Goal: Task Accomplishment & Management: Manage account settings

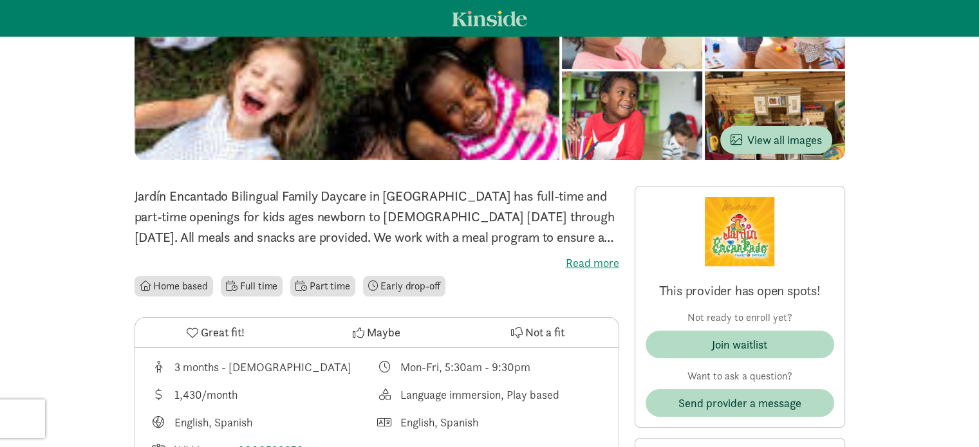
scroll to position [257, 0]
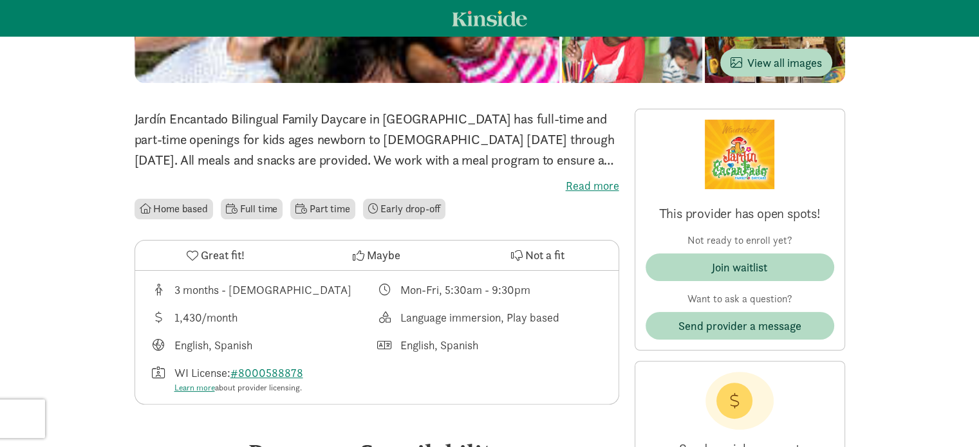
click at [758, 179] on img at bounding box center [740, 155] width 70 height 70
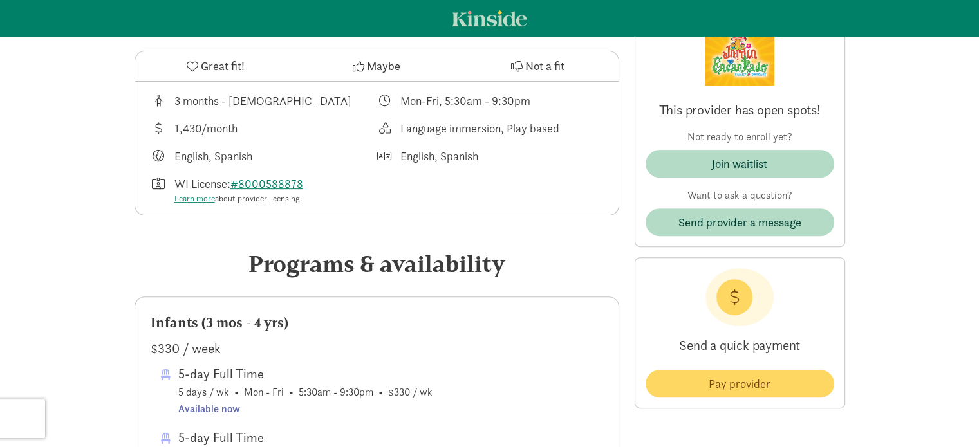
scroll to position [205, 0]
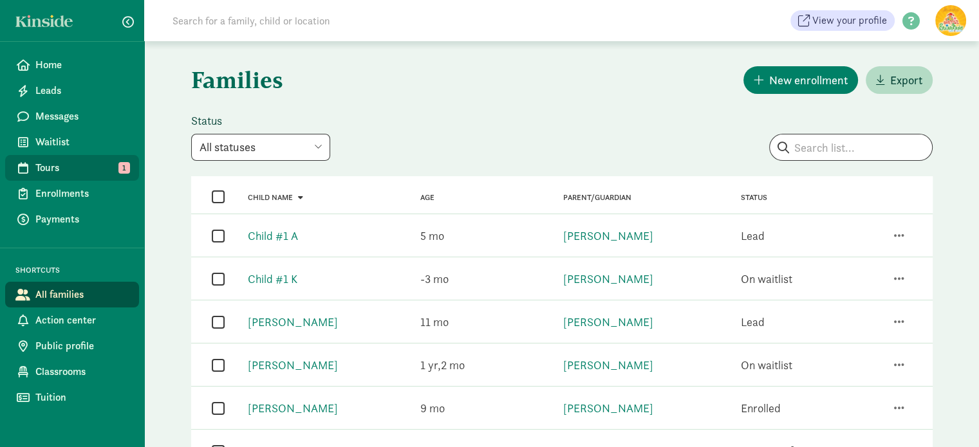
click at [55, 167] on span "Tours" at bounding box center [81, 167] width 93 height 15
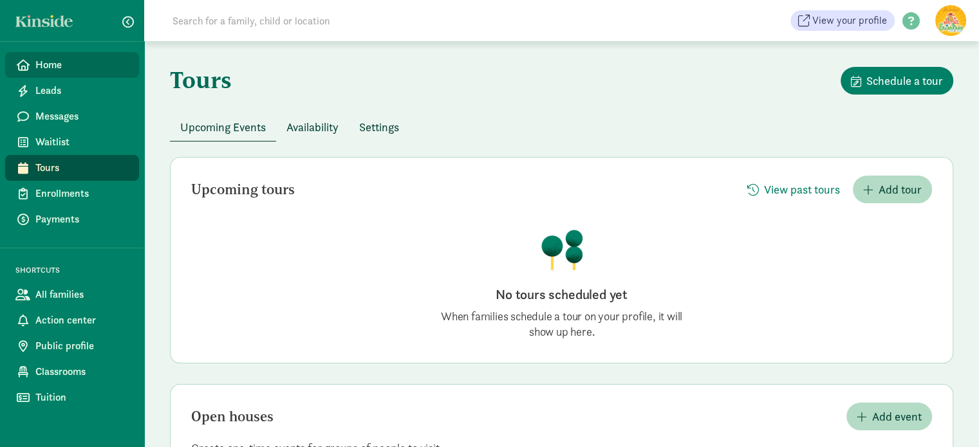
click at [55, 64] on span "Home" at bounding box center [81, 64] width 93 height 15
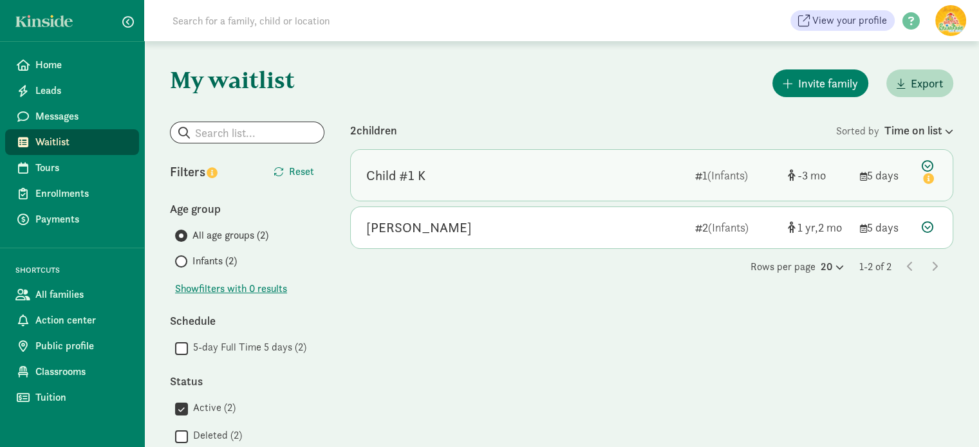
click at [928, 167] on icon at bounding box center [929, 173] width 15 height 27
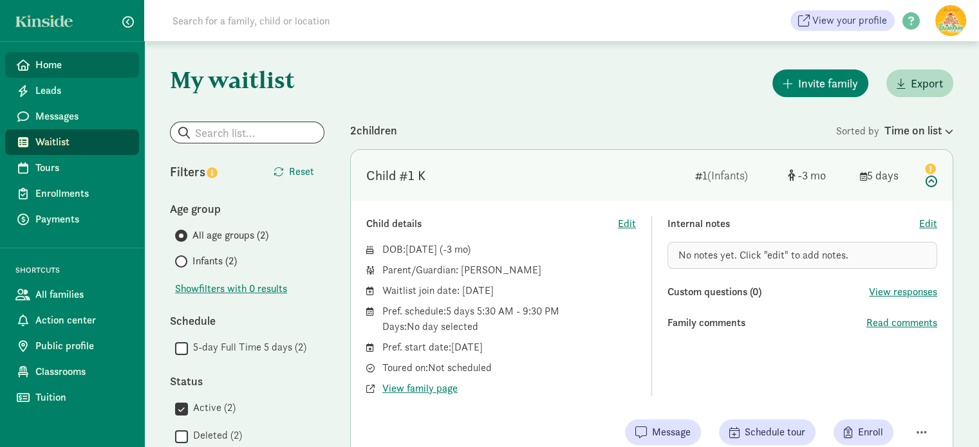
click at [43, 64] on span "Home" at bounding box center [81, 64] width 93 height 15
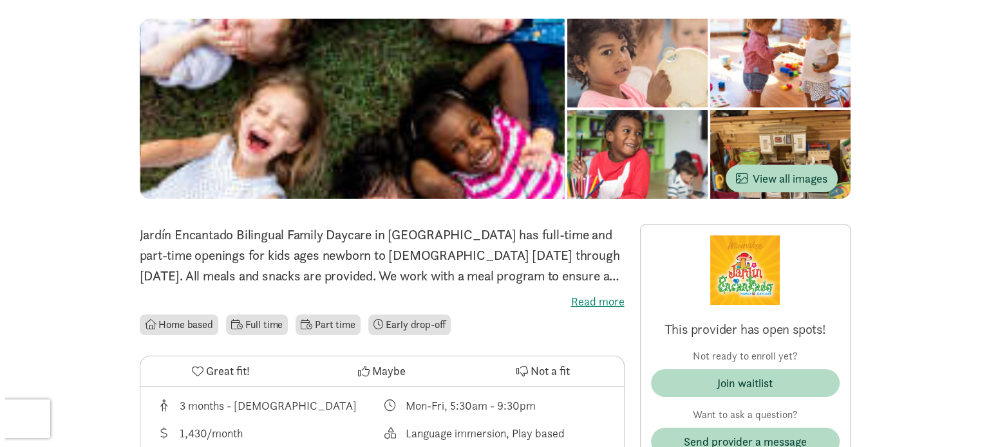
scroll to position [64, 0]
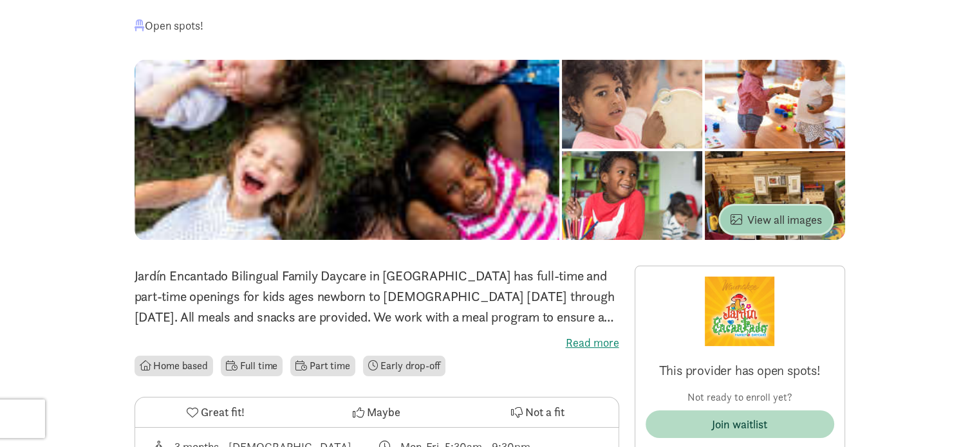
click at [772, 216] on span "View all images" at bounding box center [776, 219] width 91 height 17
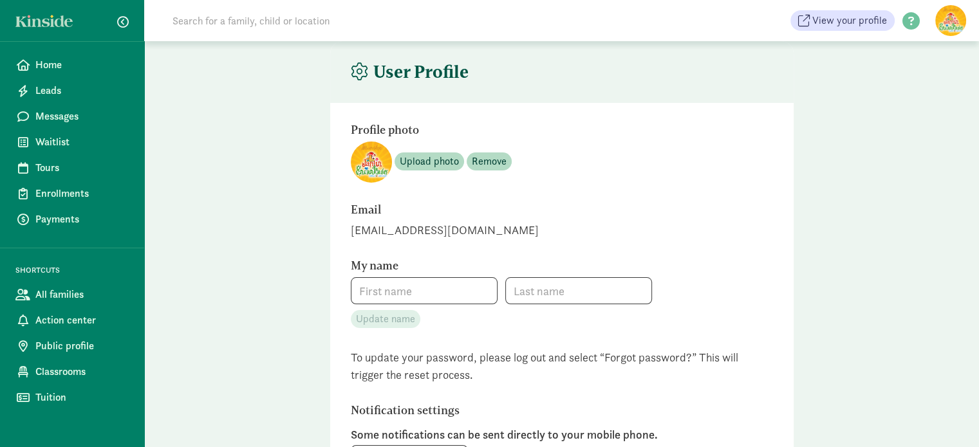
type input "Gloria"
type input "Meyo"
type input "+16086223527"
checkbox input "true"
click at [948, 10] on figure at bounding box center [950, 20] width 31 height 31
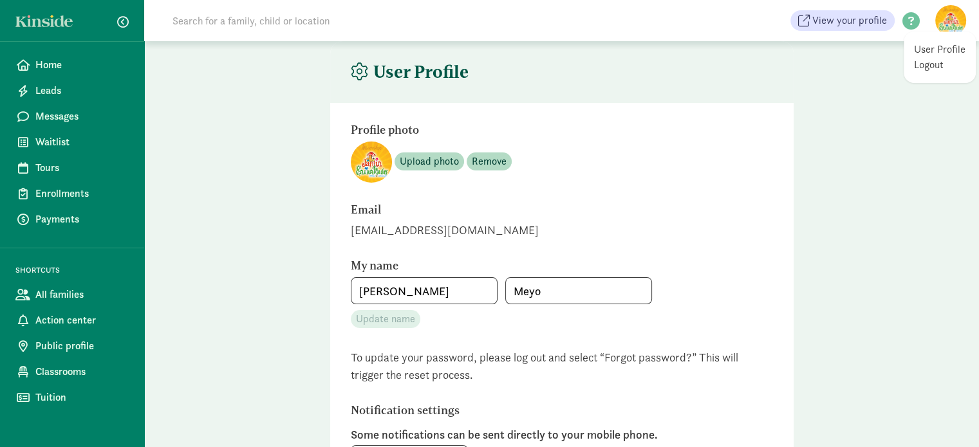
click at [836, 53] on main "User Profile Profile photo Upload photo Remove Email jardinencantadodaycare@gma…" at bounding box center [561, 388] width 835 height 695
click at [911, 23] on span at bounding box center [911, 21] width 33 height 17
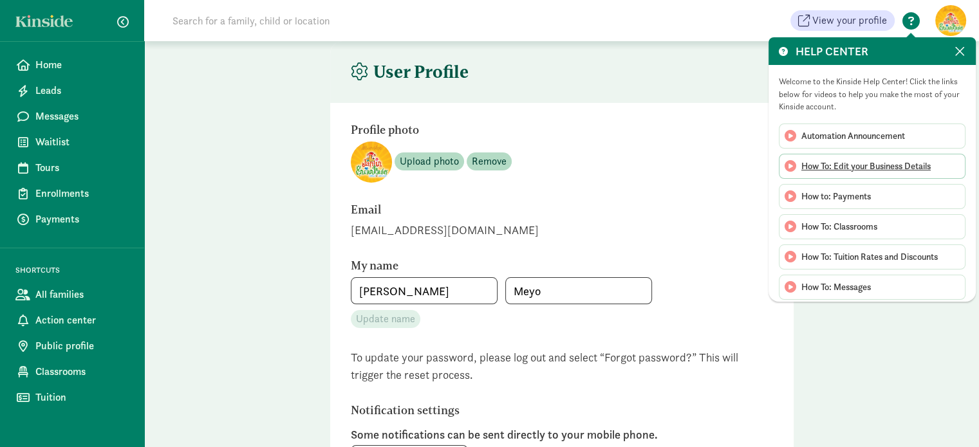
click at [881, 164] on span "How To: Edit your Business Details" at bounding box center [865, 167] width 129 height 14
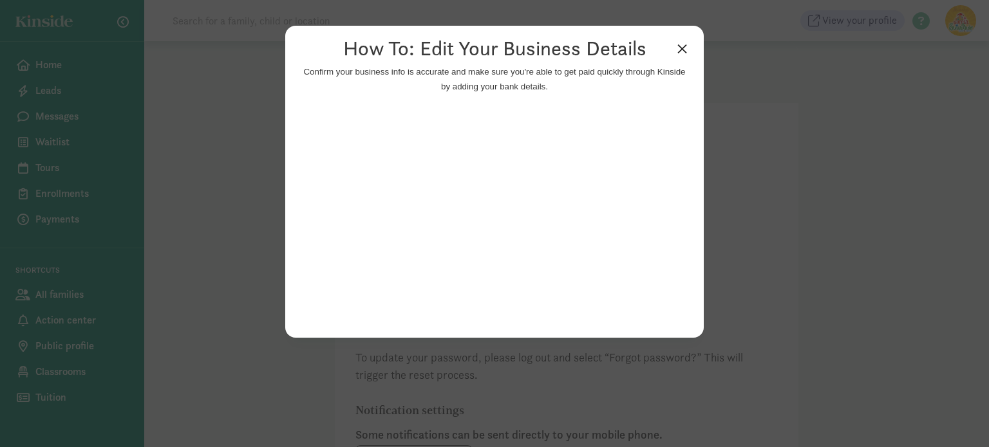
click at [681, 46] on link "×" at bounding box center [682, 47] width 23 height 23
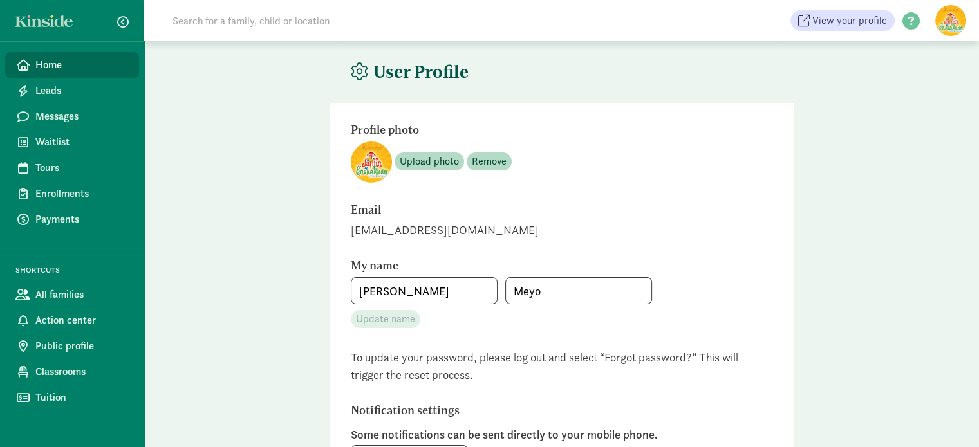
click at [85, 64] on span "Home" at bounding box center [81, 64] width 93 height 15
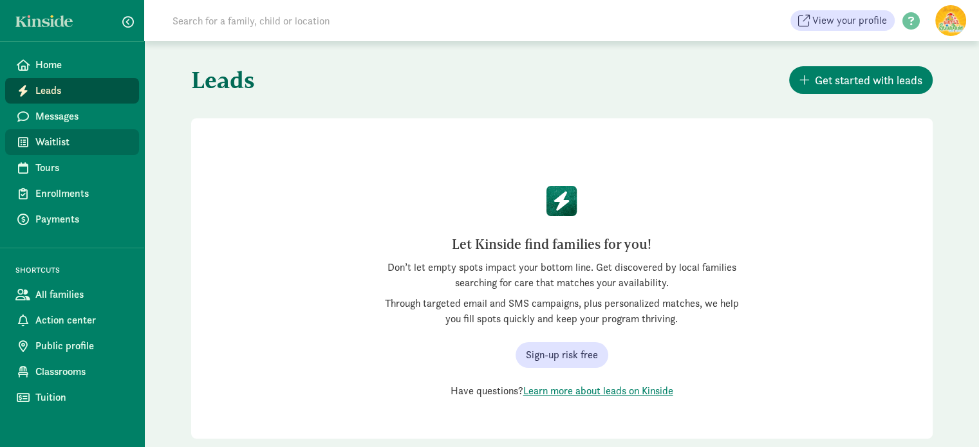
click at [74, 144] on span "Waitlist" at bounding box center [81, 142] width 93 height 15
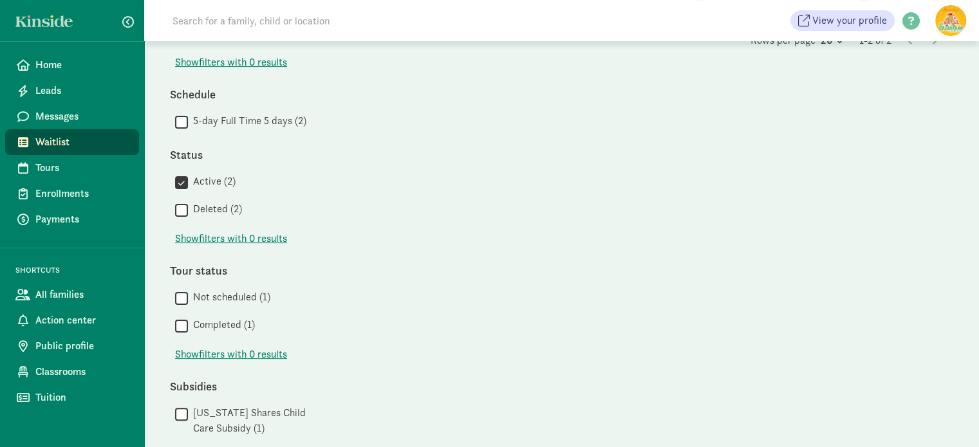
scroll to position [256, 0]
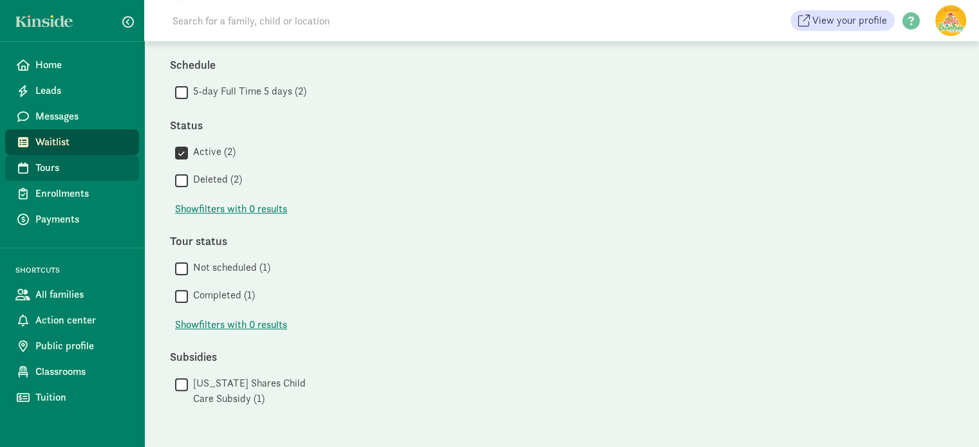
click at [70, 165] on span "Tours" at bounding box center [81, 167] width 93 height 15
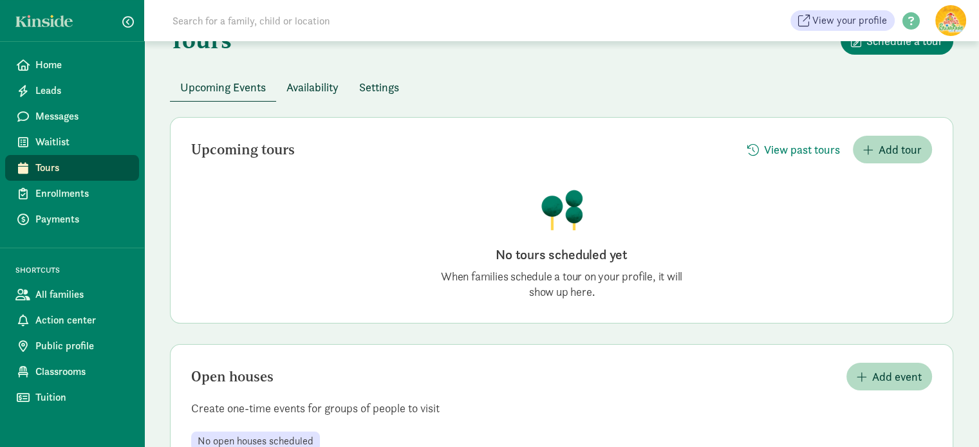
scroll to position [88, 0]
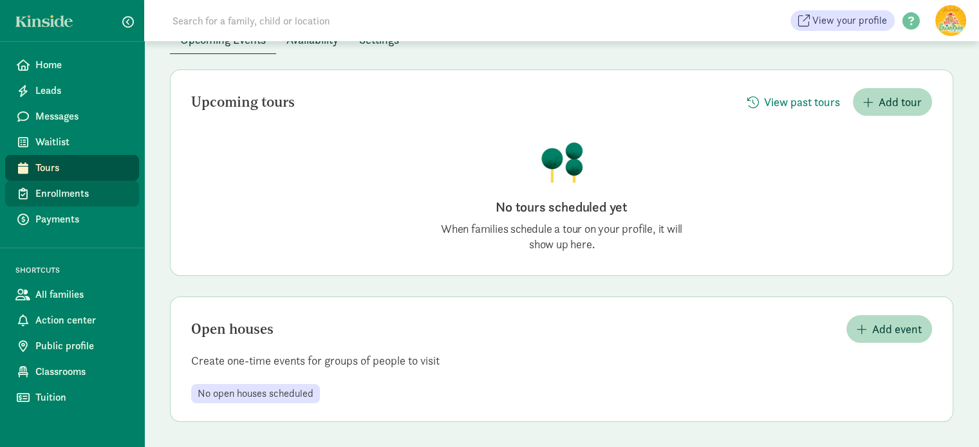
click at [97, 196] on span "Enrollments" at bounding box center [81, 193] width 93 height 15
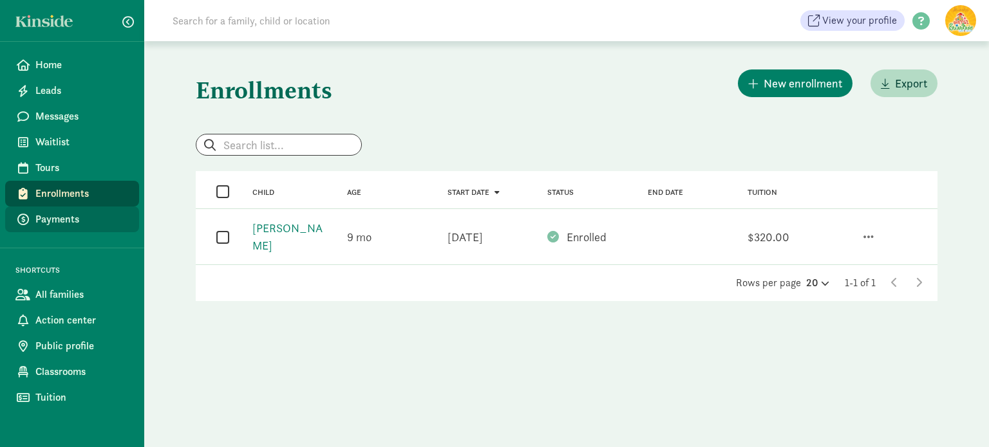
click at [88, 217] on span "Payments" at bounding box center [81, 219] width 93 height 15
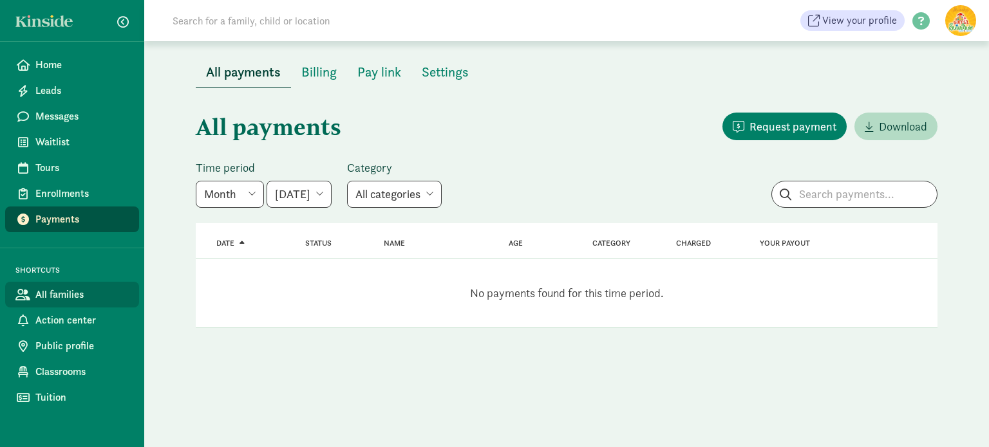
click at [73, 291] on span "All families" at bounding box center [81, 294] width 93 height 15
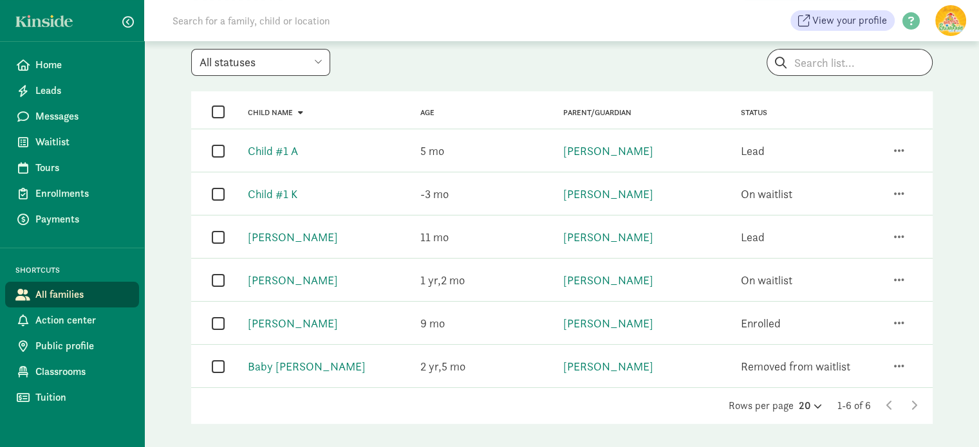
scroll to position [102, 0]
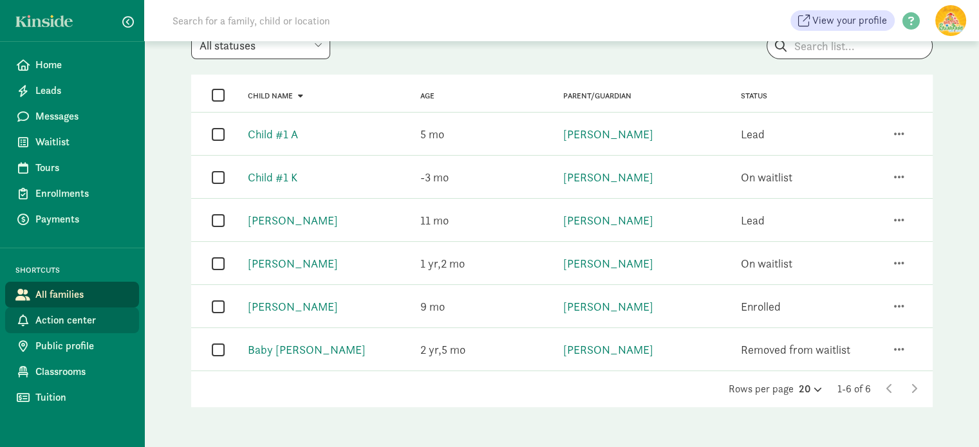
click at [102, 316] on span "Action center" at bounding box center [81, 320] width 93 height 15
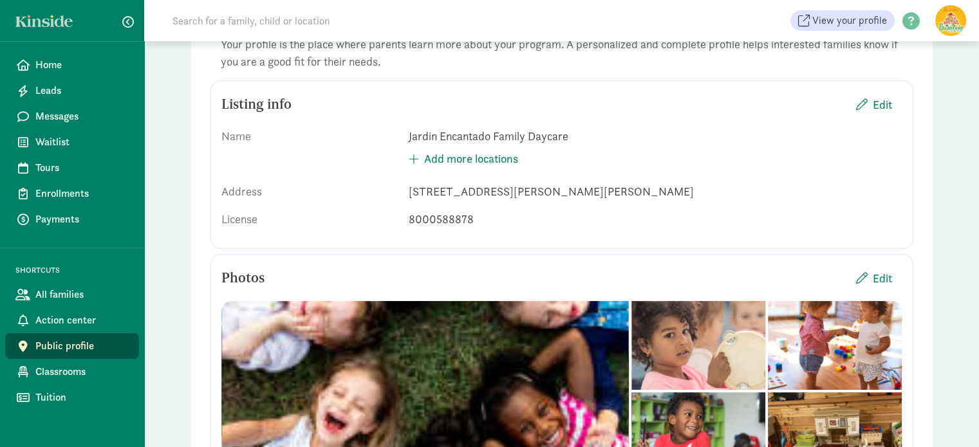
scroll to position [129, 0]
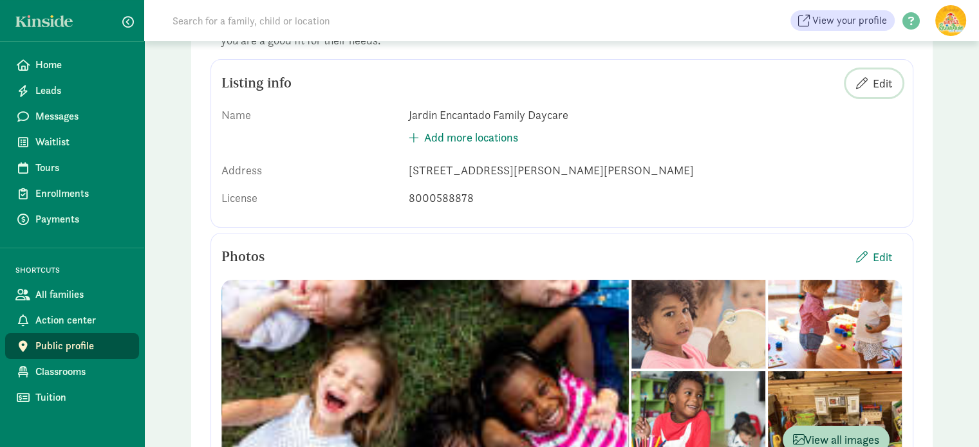
click at [879, 82] on span "Edit" at bounding box center [882, 83] width 19 height 17
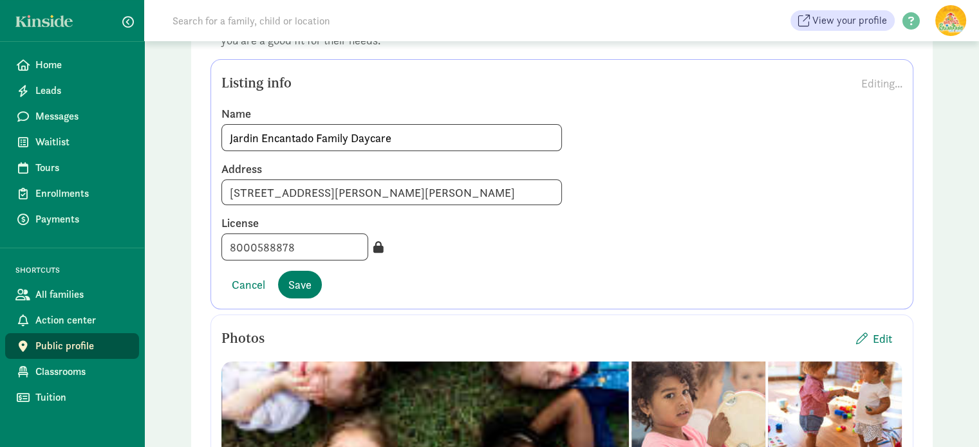
click at [949, 23] on figure at bounding box center [950, 20] width 31 height 31
click at [925, 66] on link "Logout" at bounding box center [939, 64] width 51 height 15
